Goal: Task Accomplishment & Management: Use online tool/utility

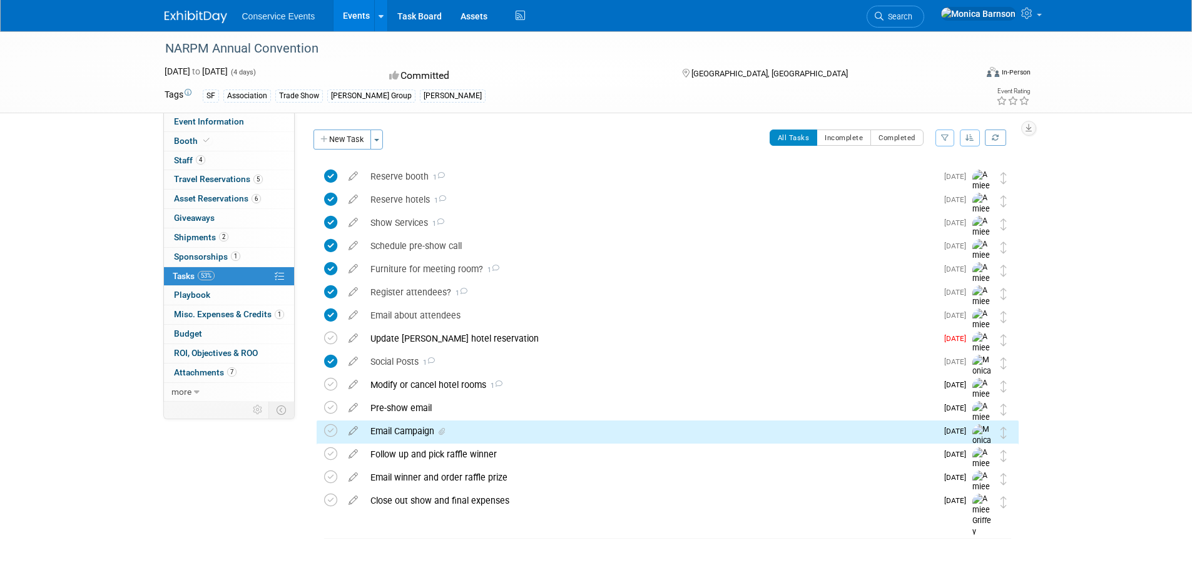
scroll to position [19, 0]
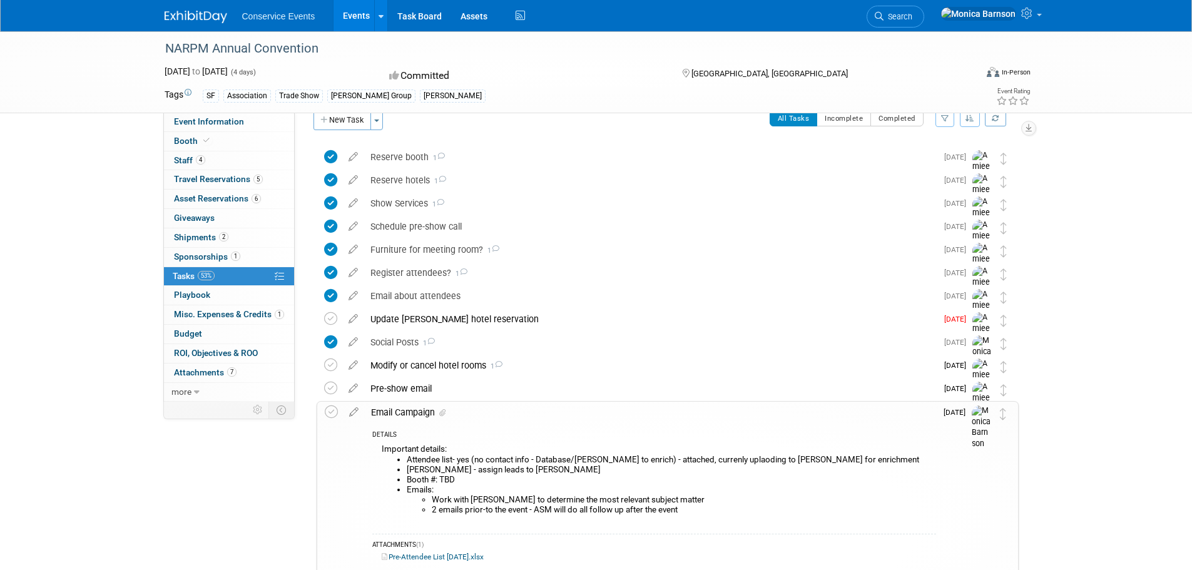
click at [180, 49] on div "NARPM Annual Convention" at bounding box center [559, 49] width 797 height 23
copy div "NARPM Annual Convention"
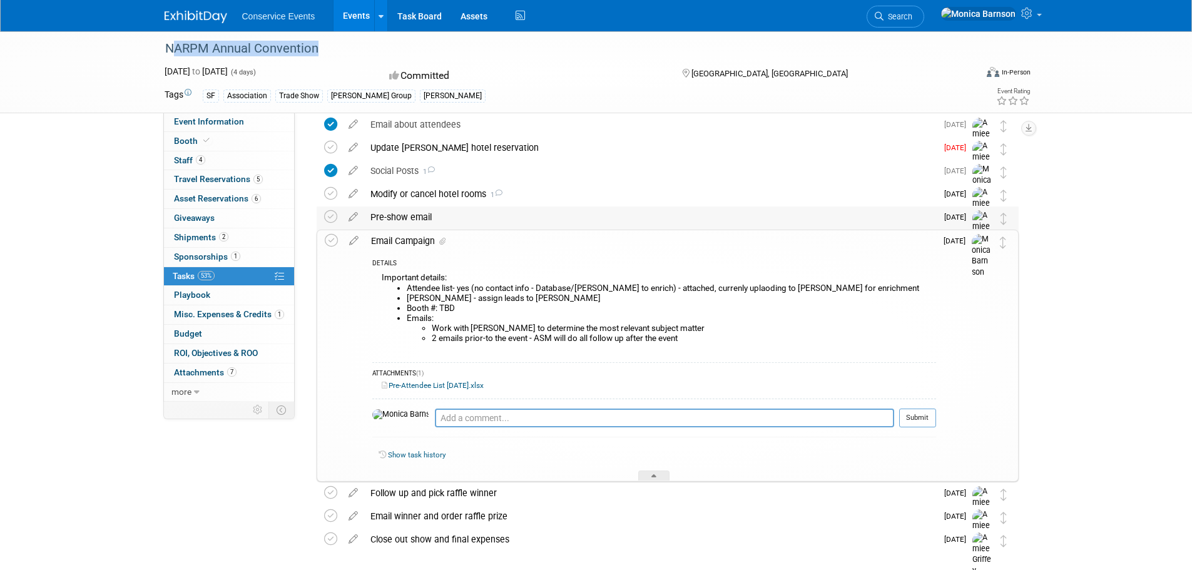
scroll to position [207, 0]
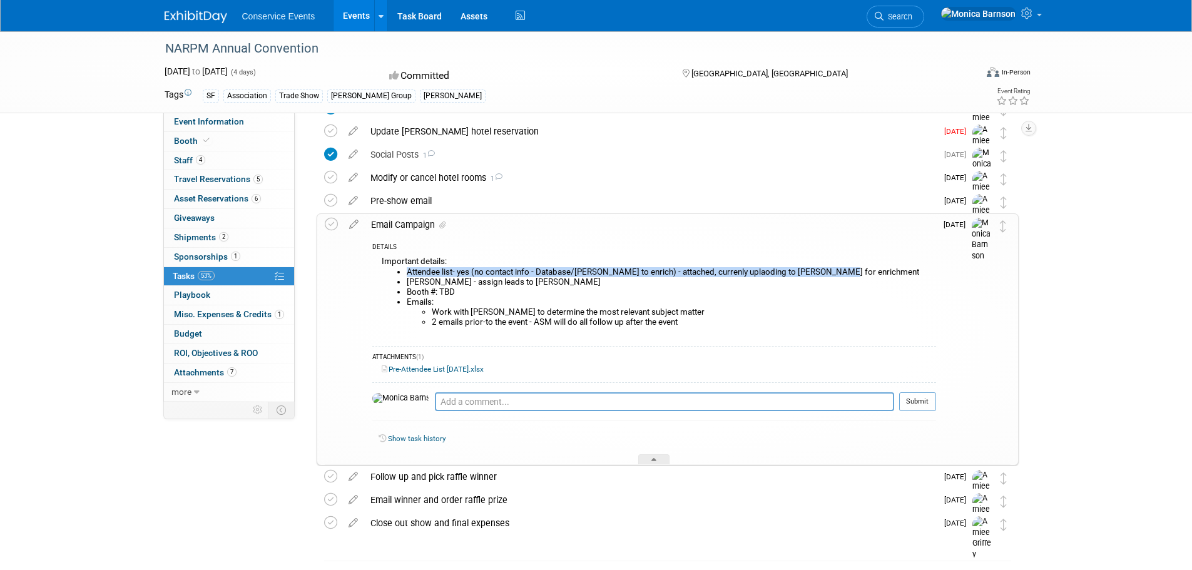
drag, startPoint x: 870, startPoint y: 268, endPoint x: 399, endPoint y: 267, distance: 471.2
click at [407, 267] on li "Attendee list- yes (no contact info - Database/[PERSON_NAME] to enrich) - attac…" at bounding box center [671, 272] width 529 height 10
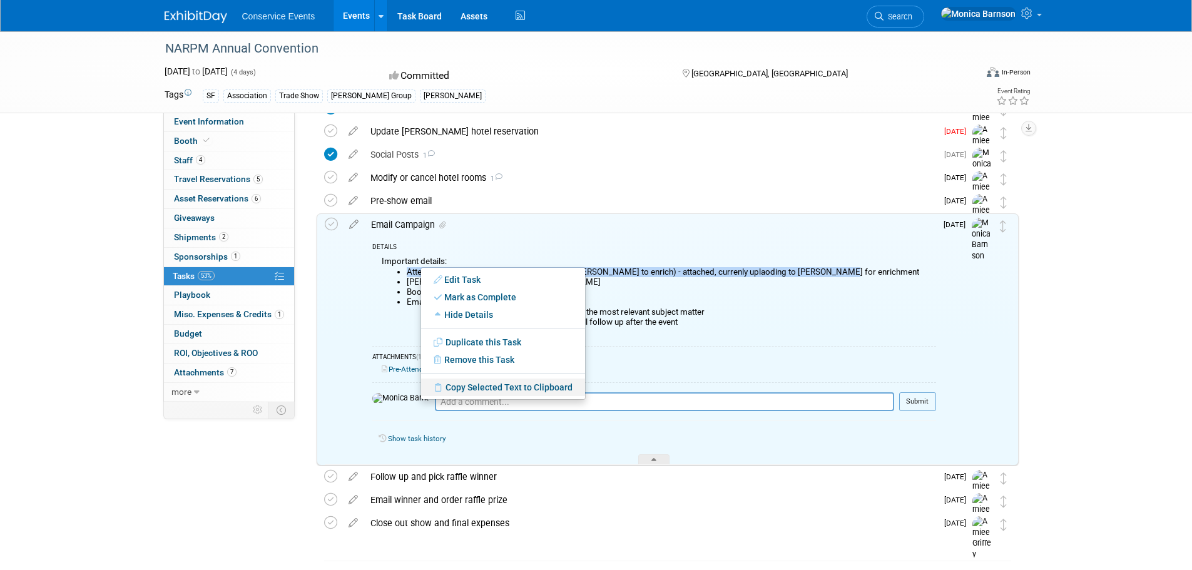
click at [483, 389] on link "Copy Selected Text to Clipboard" at bounding box center [503, 388] width 164 height 18
copy li "Attendee list- yes (no contact info - Database/[PERSON_NAME] to enrich) - attac…"
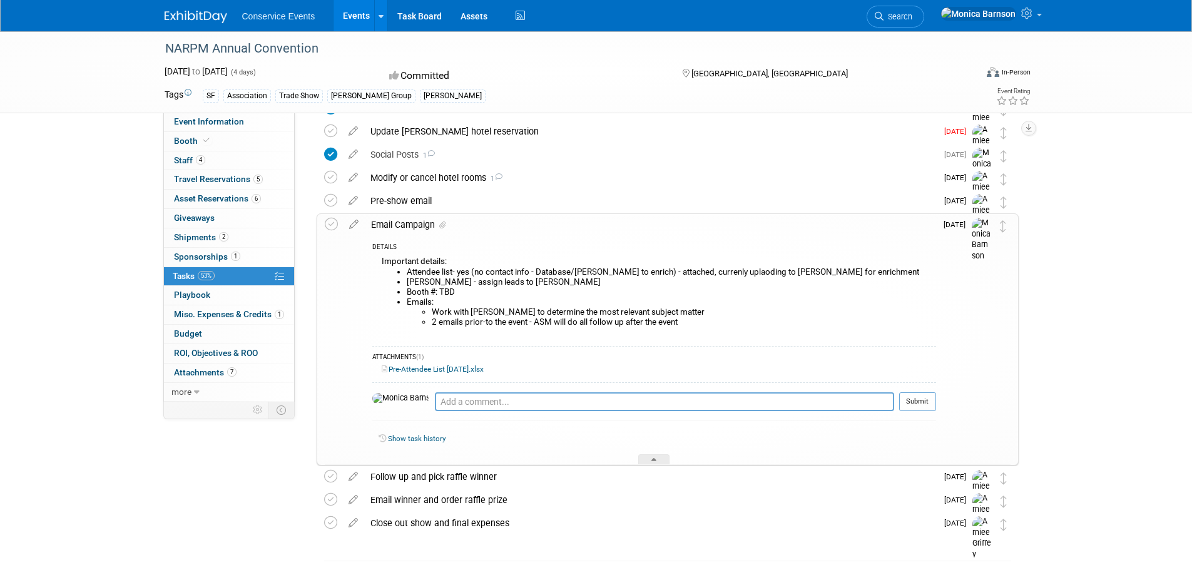
click at [459, 369] on link "Pre-Attendee List [DATE].xlsx" at bounding box center [433, 369] width 102 height 9
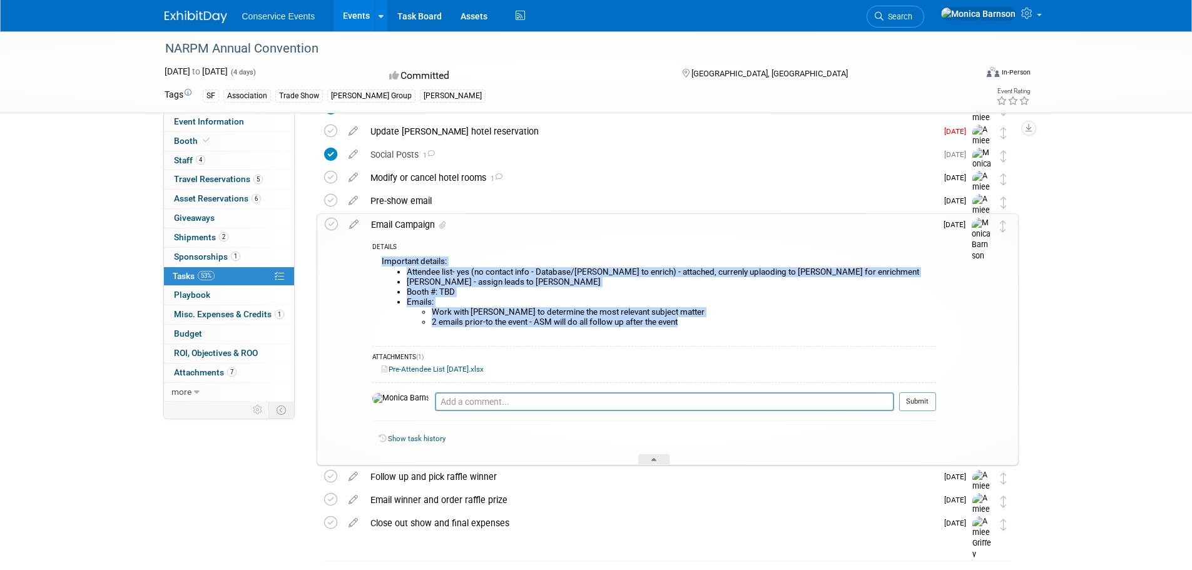
drag, startPoint x: 706, startPoint y: 320, endPoint x: 370, endPoint y: 258, distance: 341.6
click at [370, 258] on div "DETAILS Important details: Attendee list- yes (no contact info - Database/[PERS…" at bounding box center [650, 349] width 571 height 229
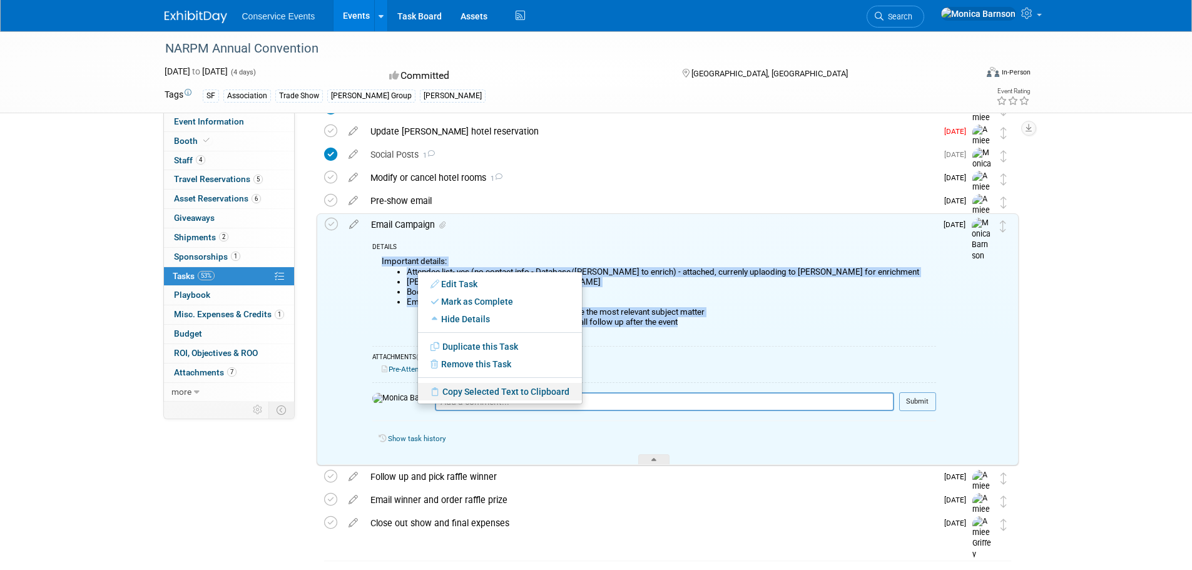
click at [478, 389] on link "Copy Selected Text to Clipboard" at bounding box center [500, 392] width 164 height 18
copy div "Important details: Attendee list- yes (no contact info - Database/[PERSON_NAME]…"
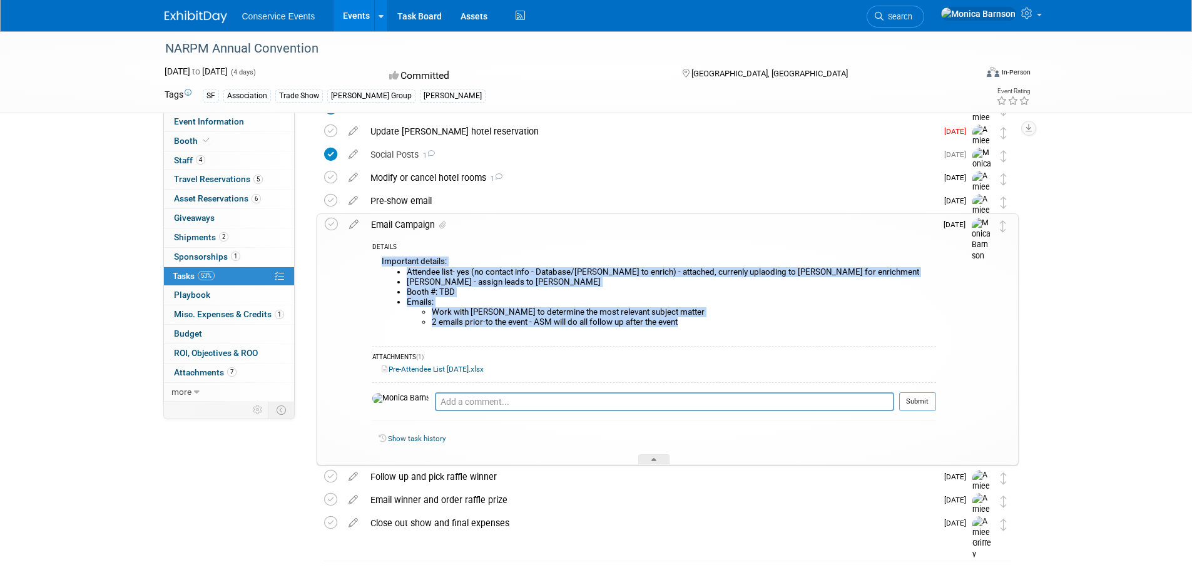
click at [566, 292] on li "Booth #: TBD" at bounding box center [671, 292] width 529 height 10
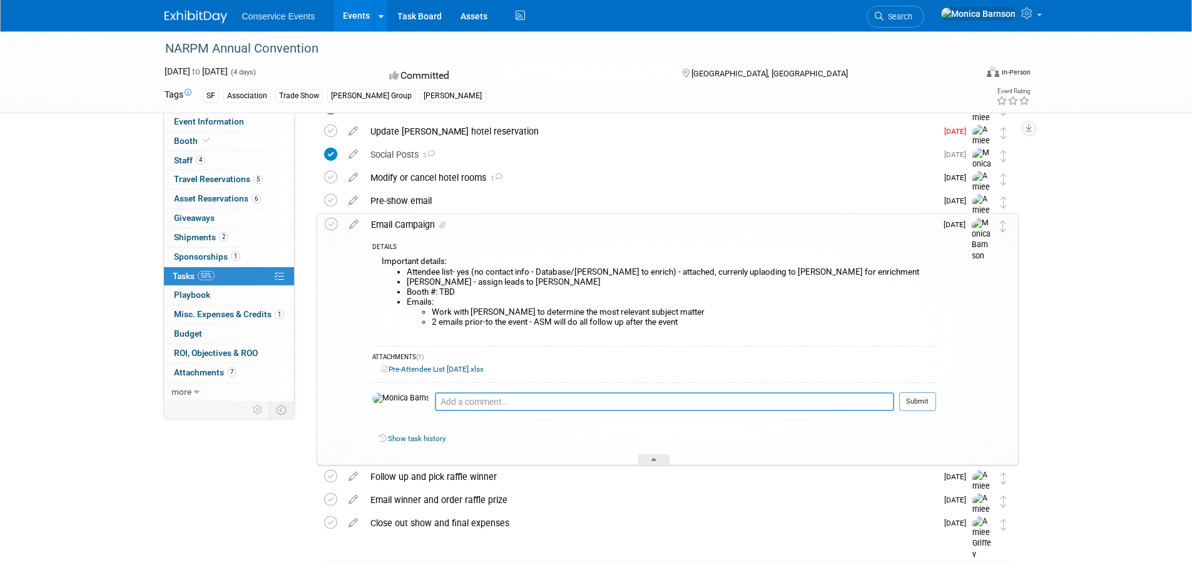
click at [569, 292] on li "Booth #: TBD" at bounding box center [671, 292] width 529 height 10
click at [869, 67] on div "[GEOGRAPHIC_DATA], [GEOGRAPHIC_DATA]" at bounding box center [782, 72] width 203 height 15
click at [1088, 314] on div "NARPM Annual Convention [DATE] to [DATE] (4 days) [DATE] to [DATE] Committed [G…" at bounding box center [596, 218] width 1192 height 788
click at [461, 273] on li "Attendee list- yes (no contact info - Database/[PERSON_NAME] to enrich) - attac…" at bounding box center [671, 272] width 529 height 10
click at [471, 292] on li "Booth #: TBD" at bounding box center [671, 292] width 529 height 10
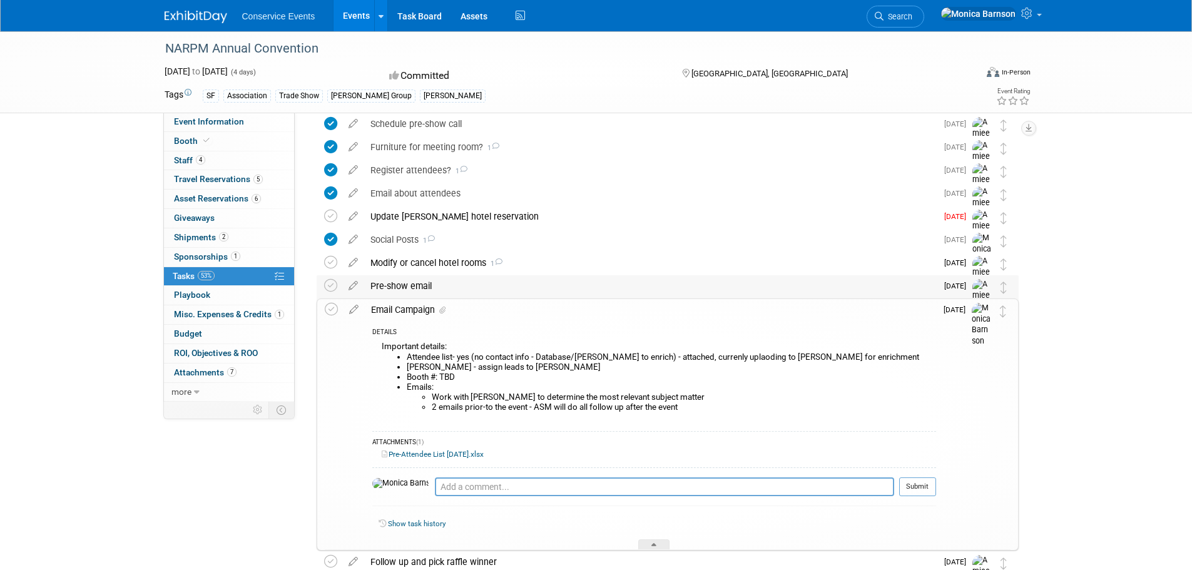
scroll to position [249, 0]
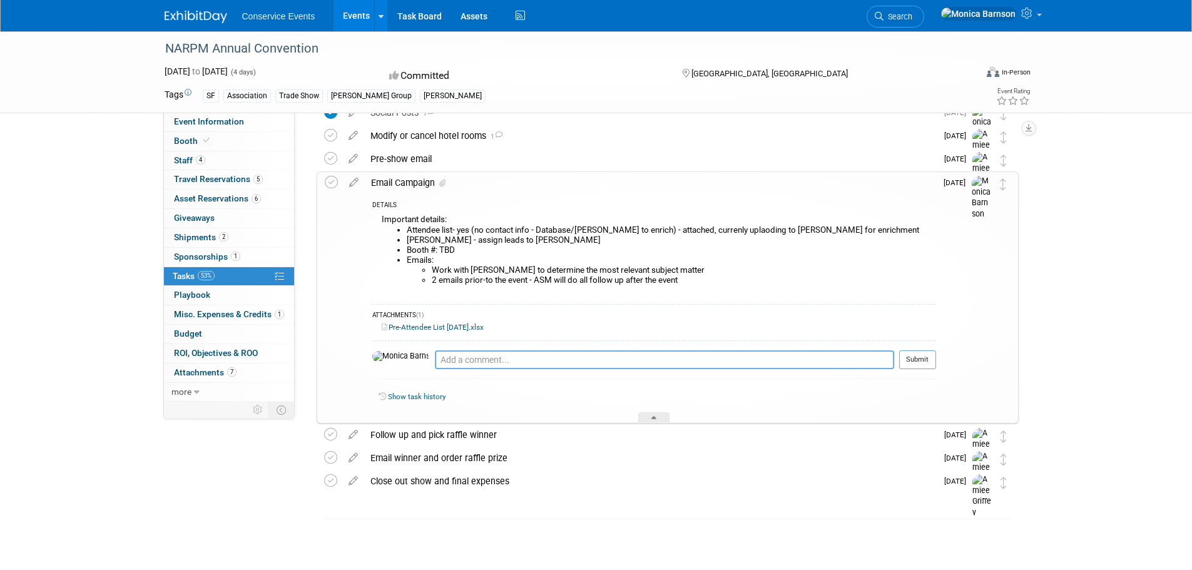
click at [507, 356] on textarea at bounding box center [664, 359] width 459 height 19
paste textarea "[URL][DOMAIN_NAME]"
type textarea "[URL][DOMAIN_NAME]"
click at [934, 358] on button "Submit" at bounding box center [917, 359] width 37 height 19
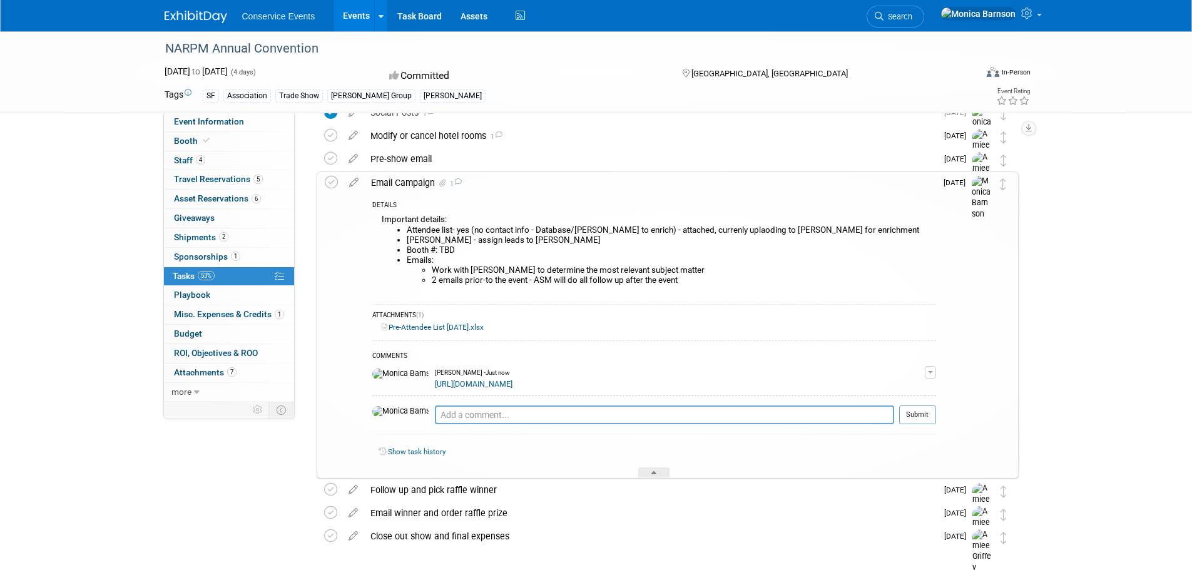
click at [330, 174] on td at bounding box center [334, 324] width 18 height 305
click at [330, 178] on icon at bounding box center [331, 182] width 13 height 13
